Goal: Find specific page/section: Find specific page/section

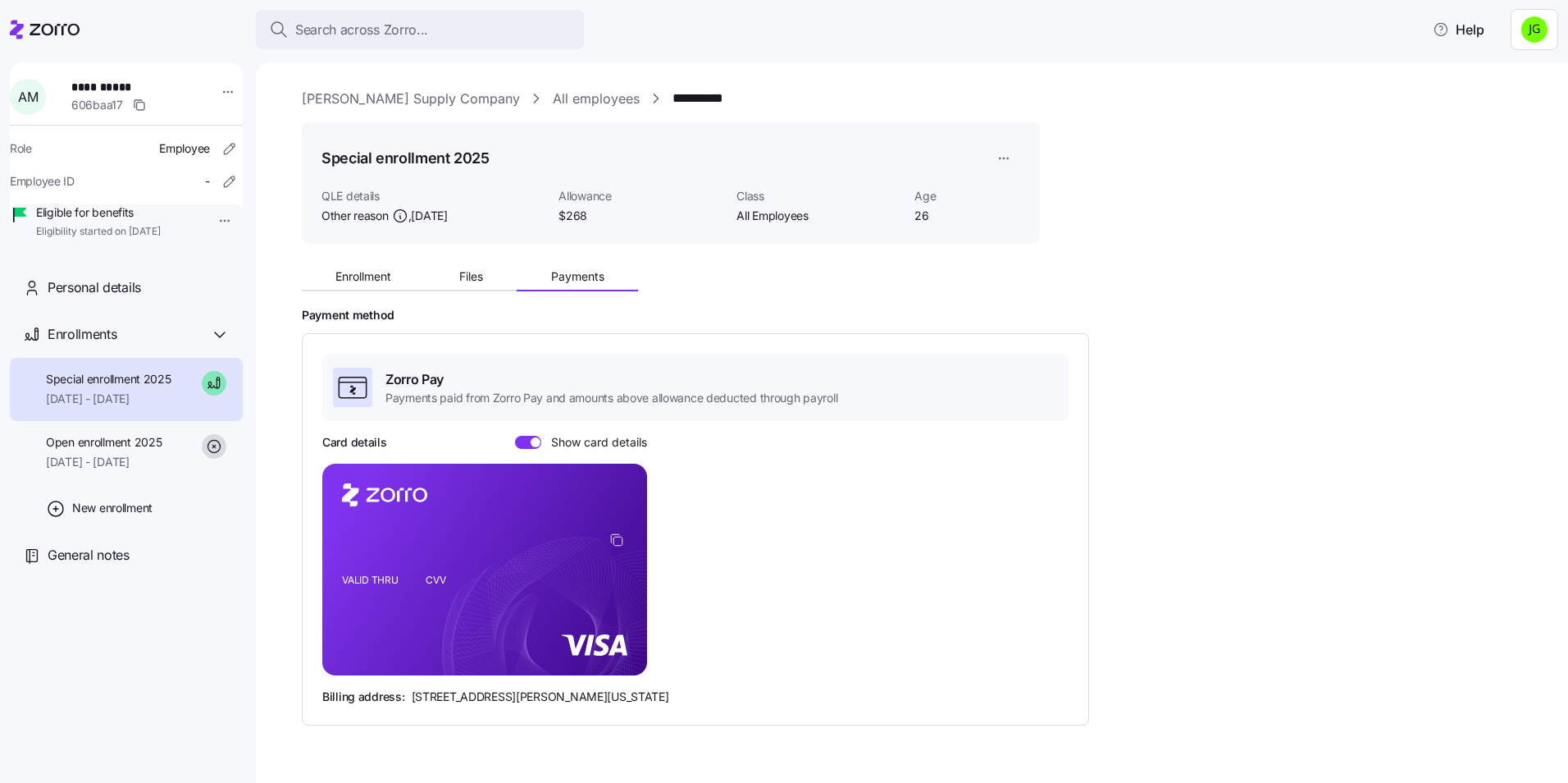
click at [1149, 485] on div "Payment method Zorro Pay Payments paid from Zorro Pay and amounts above allowan…" at bounding box center [923, 517] width 1243 height 418
click at [53, 26] on icon at bounding box center [45, 30] width 69 height 20
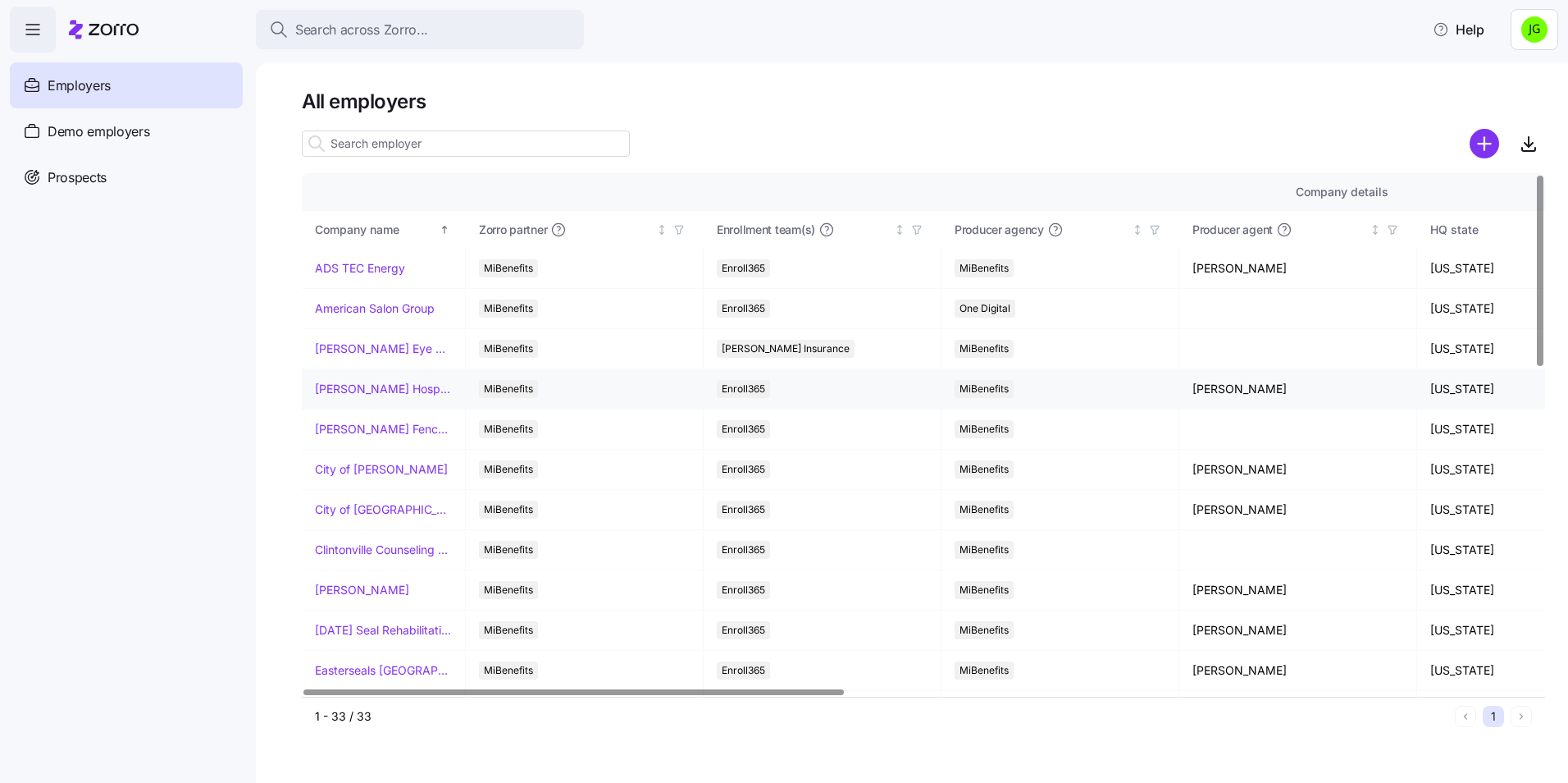
click at [354, 389] on link "[PERSON_NAME] Hospitality" at bounding box center [383, 389] width 137 height 16
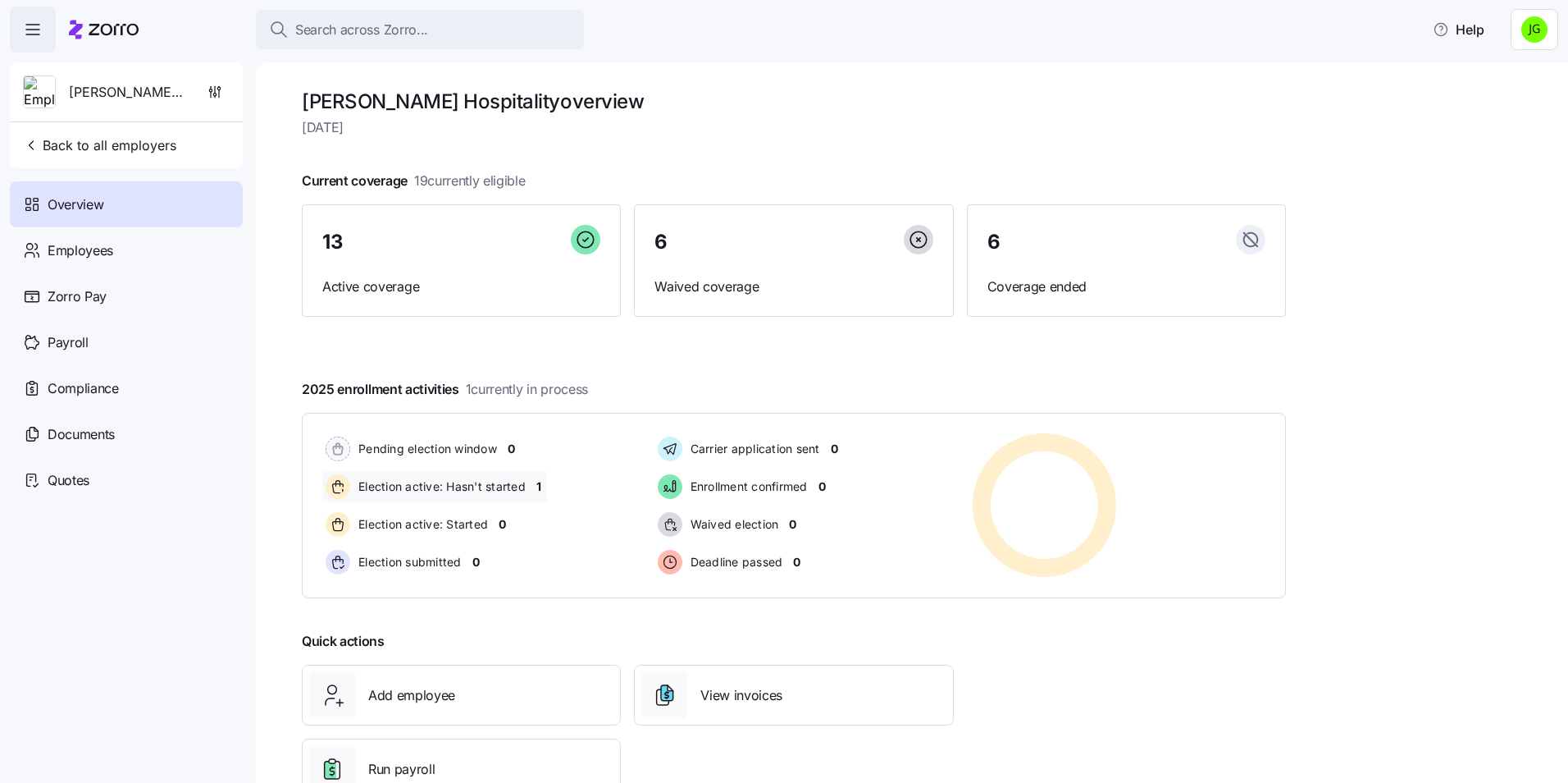
click at [540, 489] on span "1" at bounding box center [538, 486] width 5 height 16
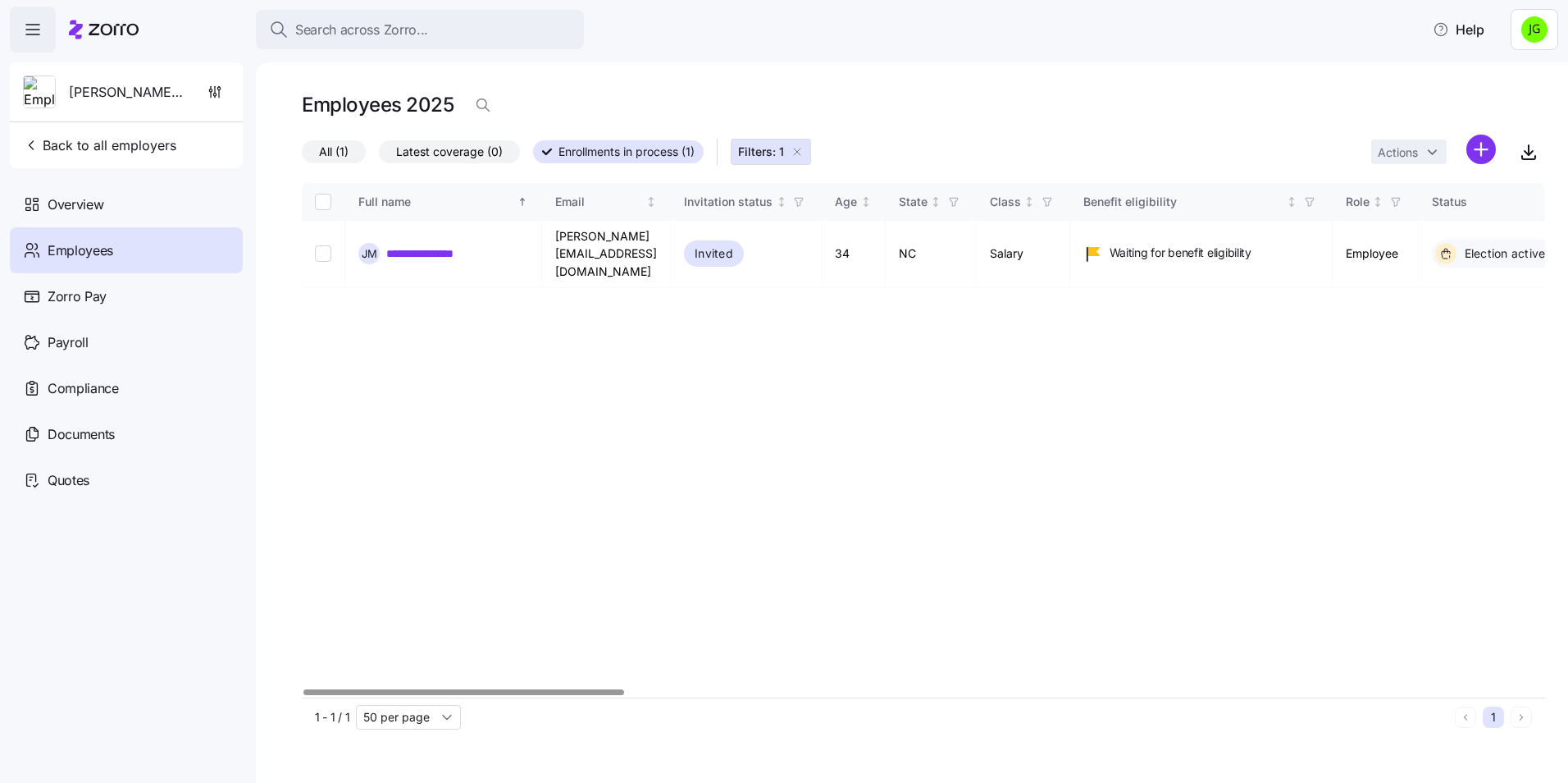
click at [304, 689] on div at bounding box center [464, 692] width 321 height 5
click at [86, 205] on span "Overview" at bounding box center [75, 204] width 56 height 20
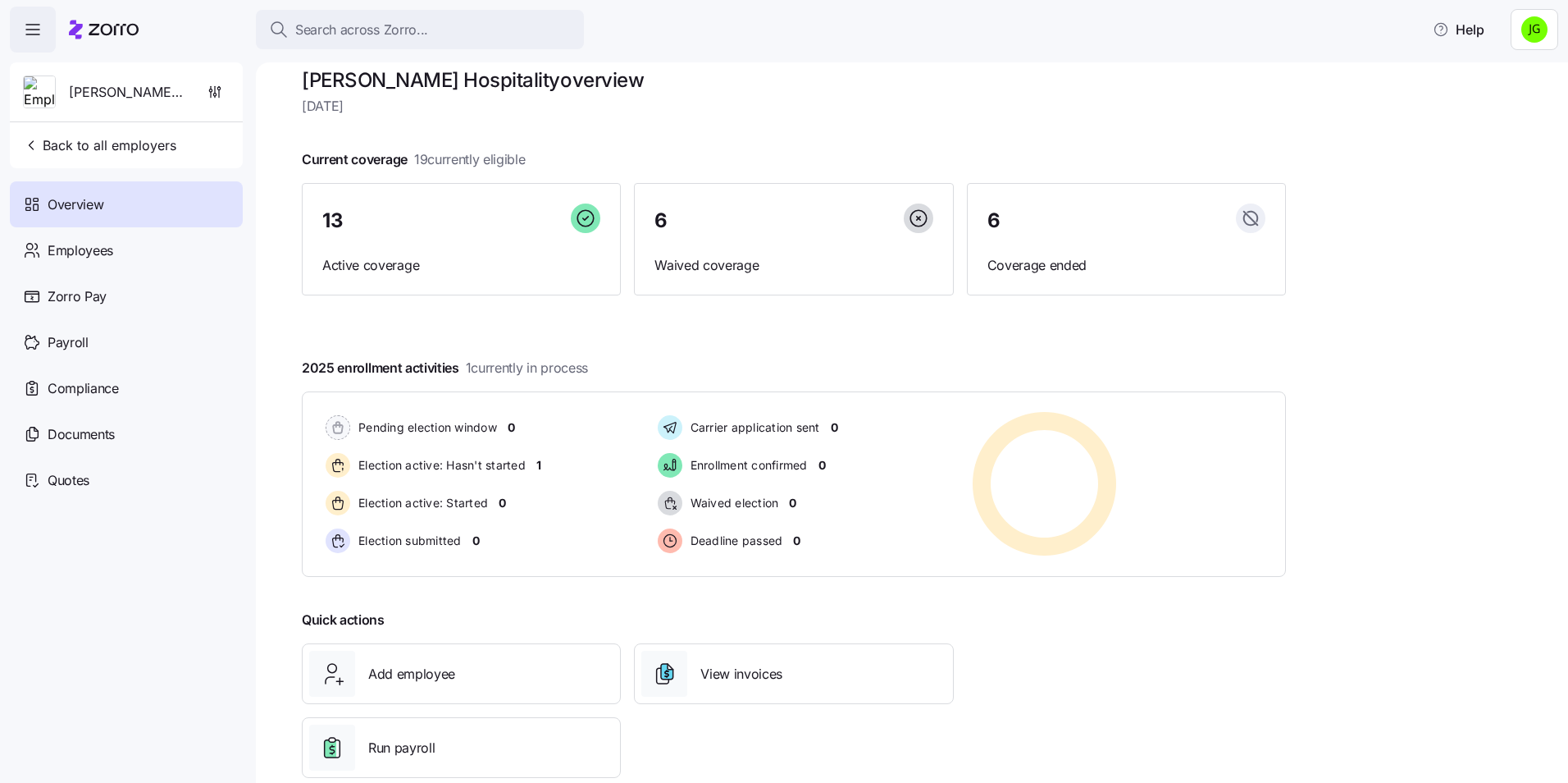
scroll to position [56, 0]
